Goal: Find specific page/section: Find specific page/section

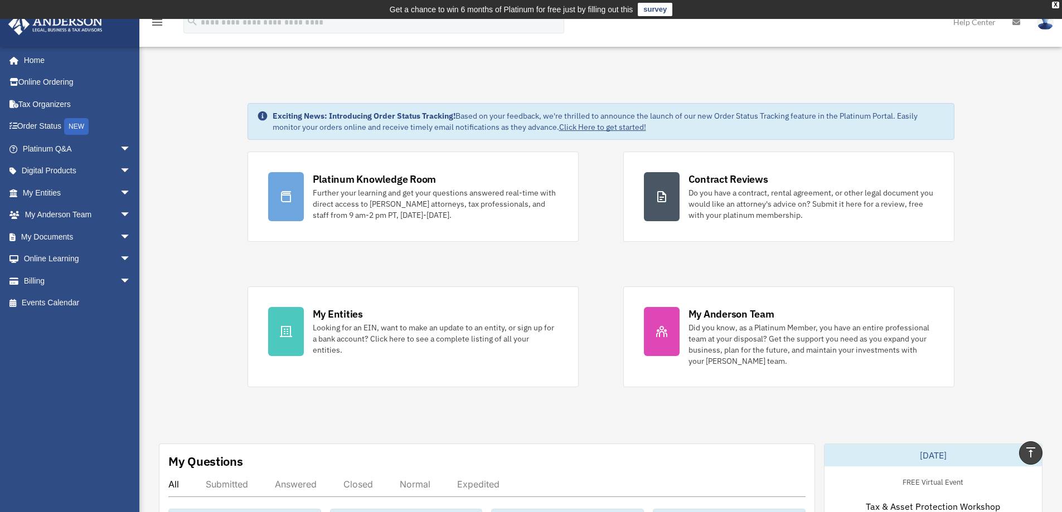
scroll to position [340, 0]
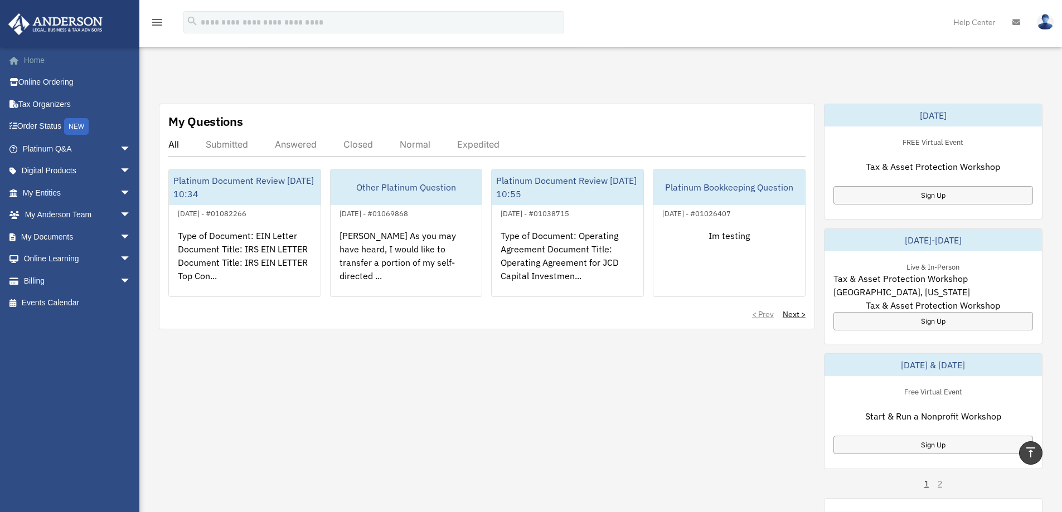
click at [32, 59] on link "Home" at bounding box center [78, 60] width 140 height 22
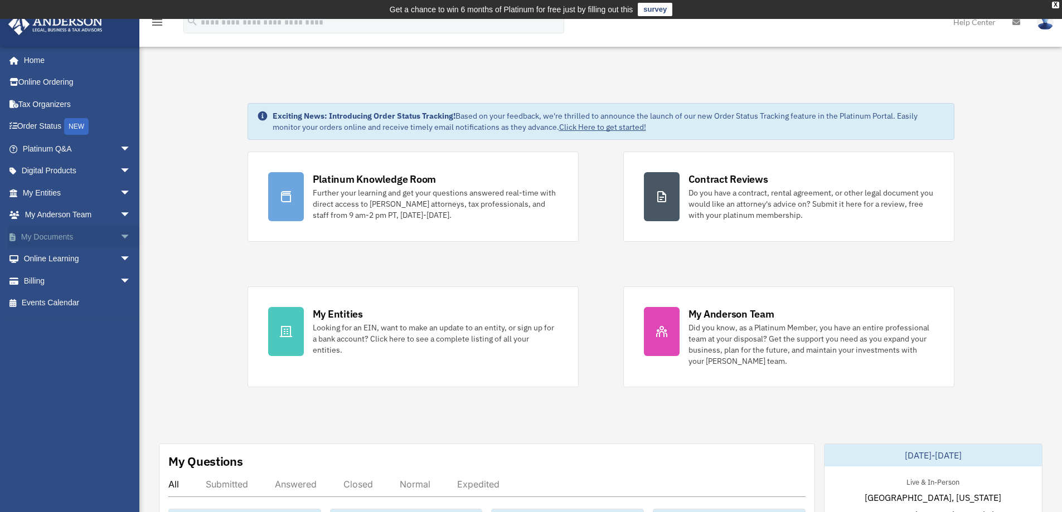
click at [120, 239] on span "arrow_drop_down" at bounding box center [131, 237] width 22 height 23
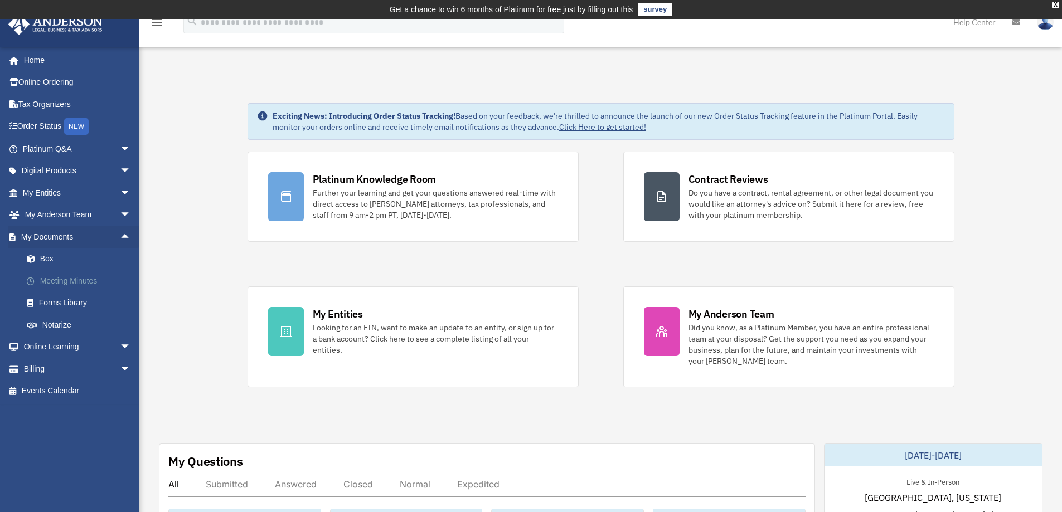
click at [52, 277] on link "Meeting Minutes" at bounding box center [82, 281] width 132 height 22
click at [46, 261] on link "Box" at bounding box center [82, 259] width 132 height 22
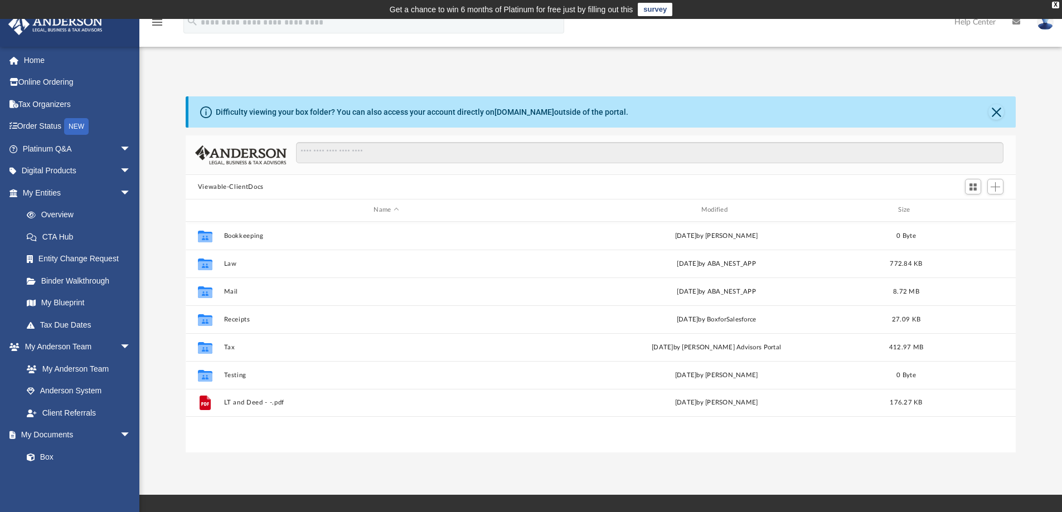
scroll to position [245, 821]
